Goal: Check status: Check status

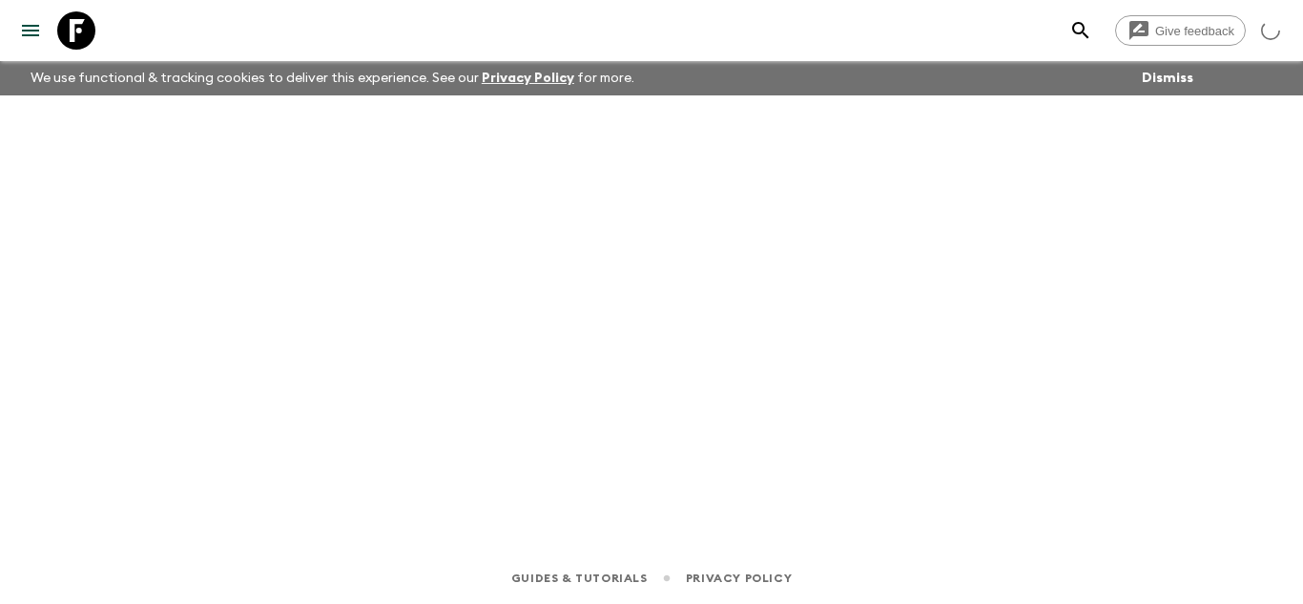
click at [95, 30] on link at bounding box center [76, 30] width 53 height 53
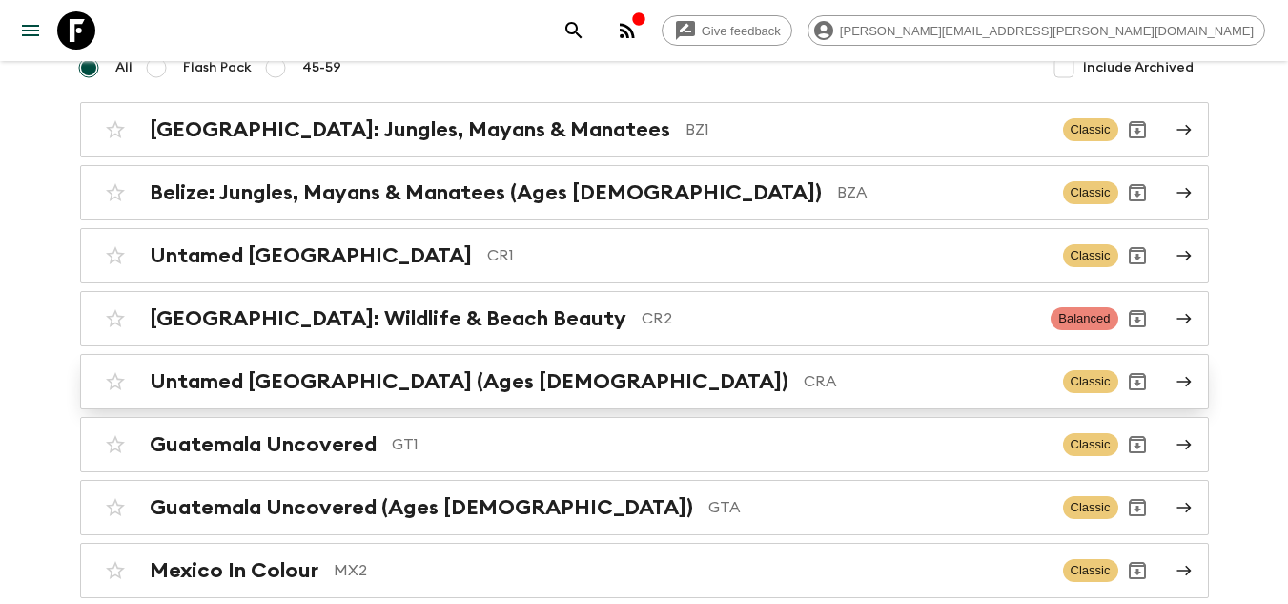
scroll to position [191, 0]
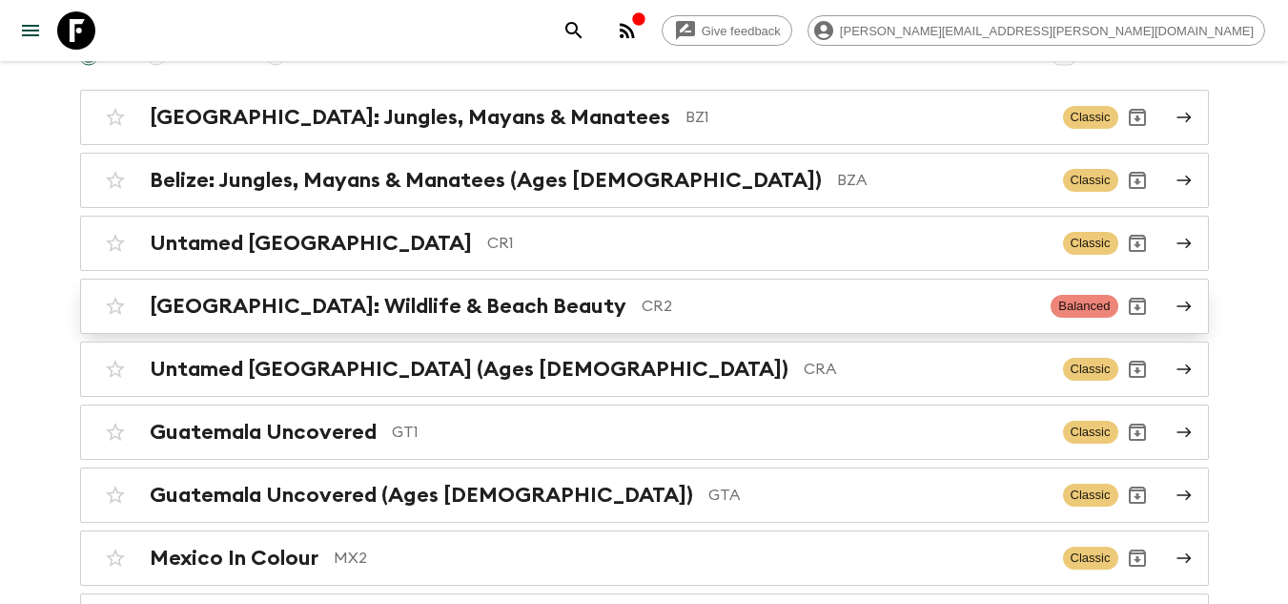
click at [642, 308] on p "CR2" at bounding box center [839, 306] width 395 height 23
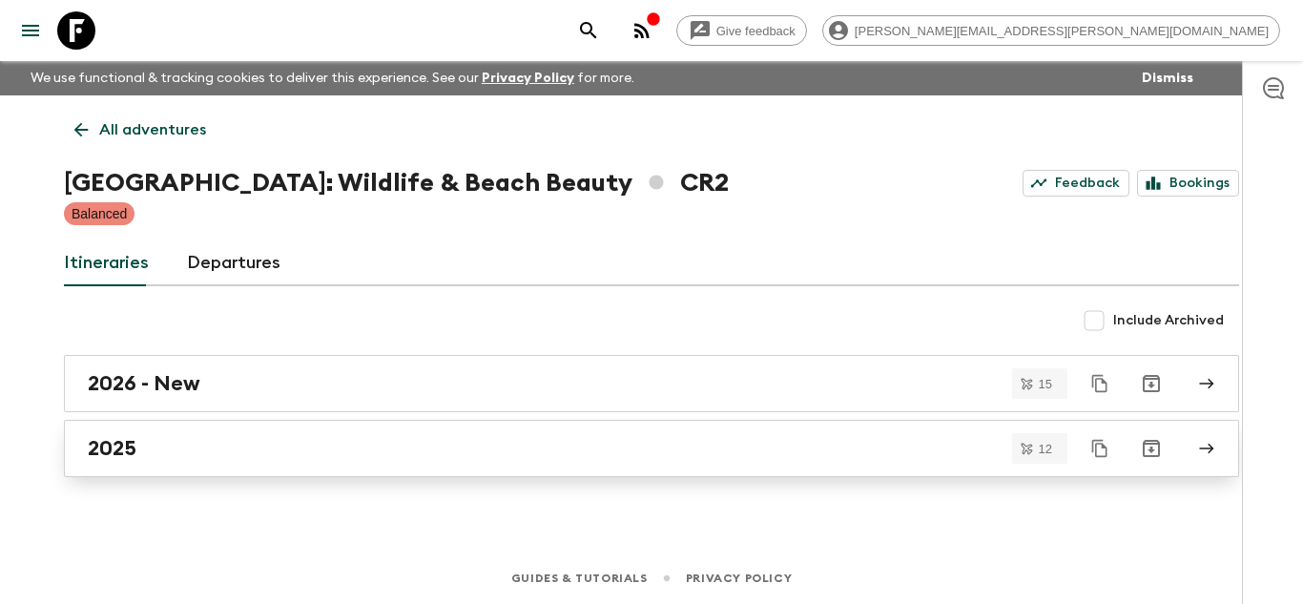
click at [262, 459] on div "2025" at bounding box center [633, 448] width 1091 height 25
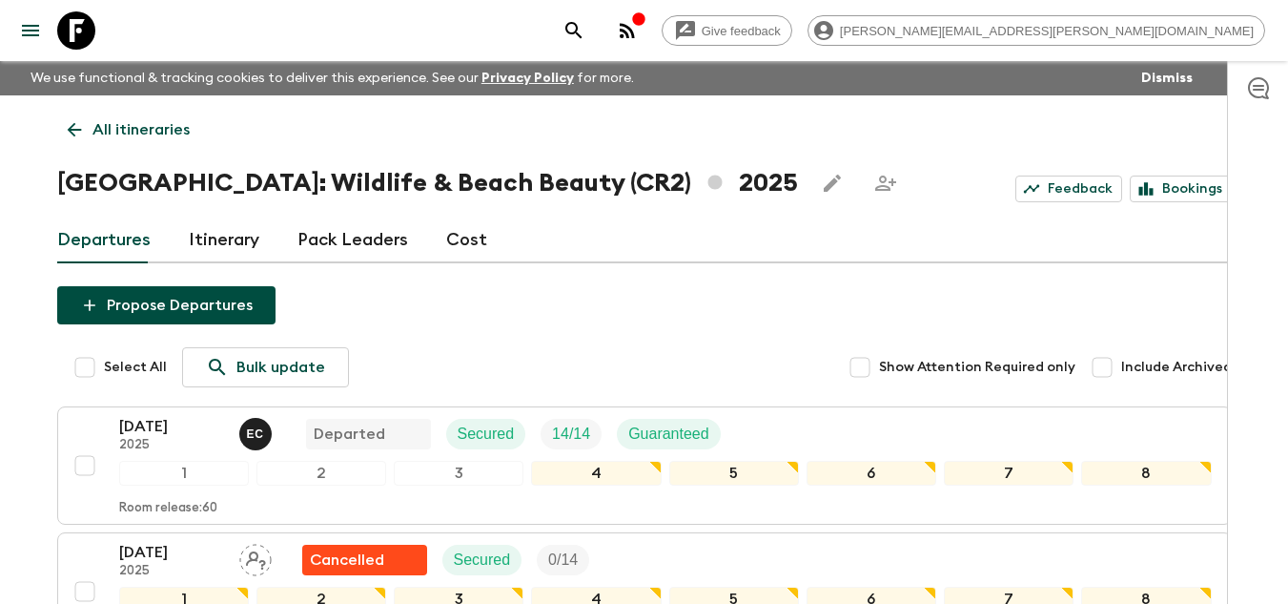
scroll to position [286, 0]
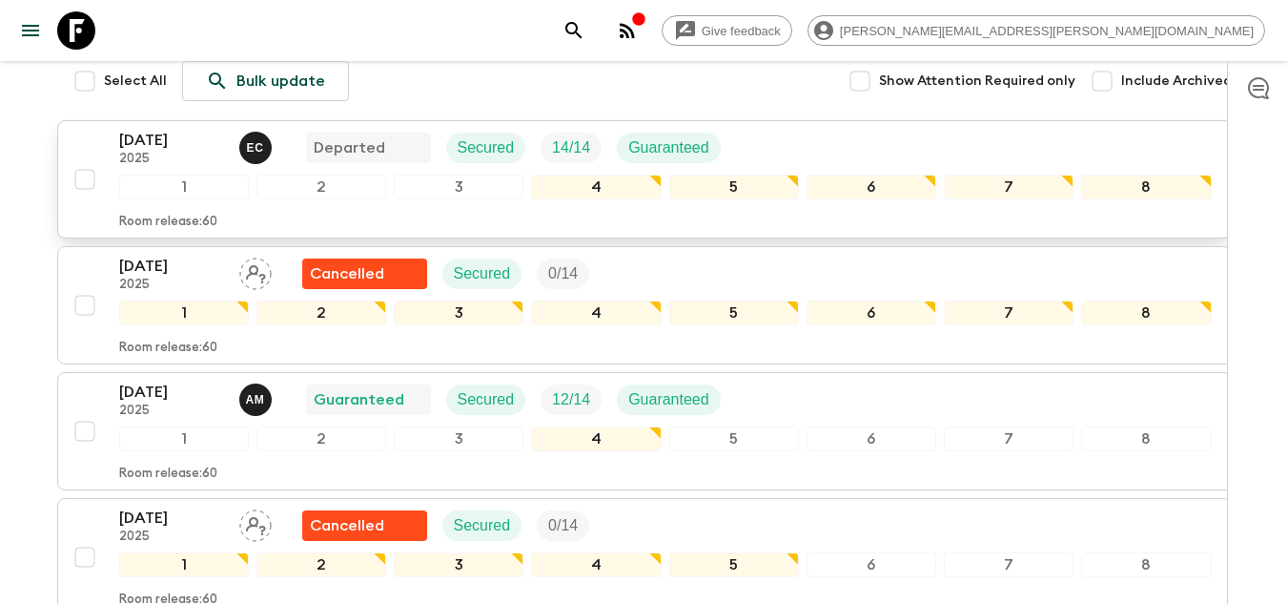
click at [88, 134] on div "[DATE] 2025 E C Departed Secured 14 / 14 Guaranteed 1 2 3 4 5 6 7 8 Room releas…" at bounding box center [639, 179] width 1146 height 101
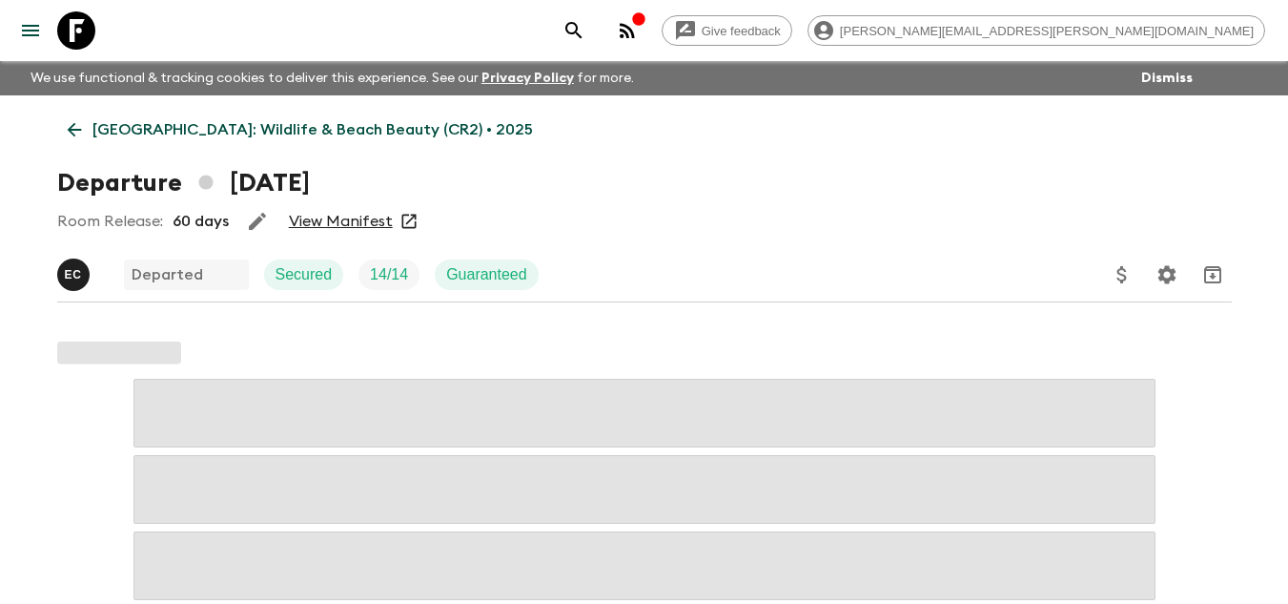
click at [317, 216] on link "View Manifest" at bounding box center [341, 221] width 104 height 19
